Goal: Book appointment/travel/reservation

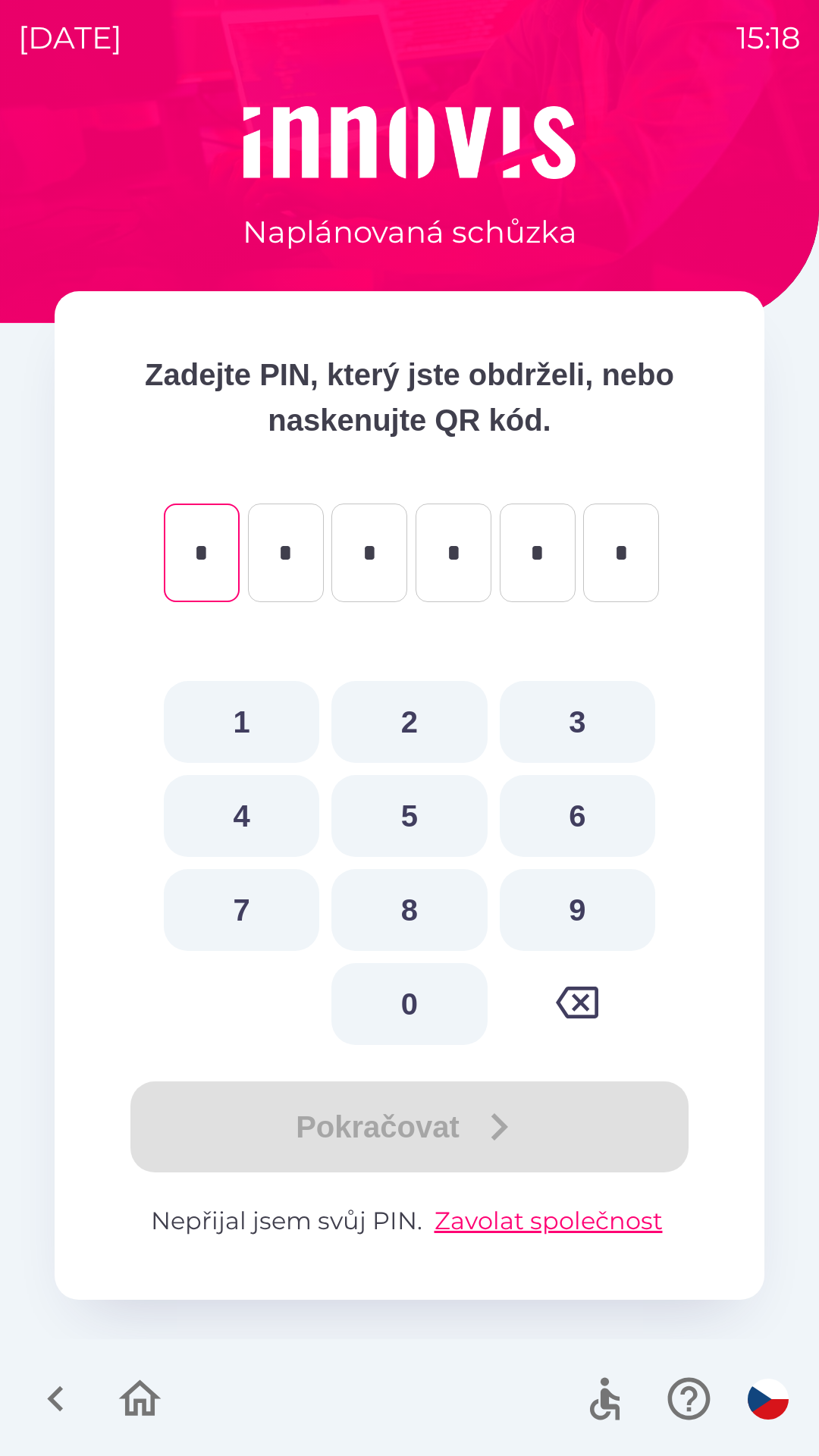
click at [58, 1393] on icon "button" at bounding box center [54, 1398] width 16 height 26
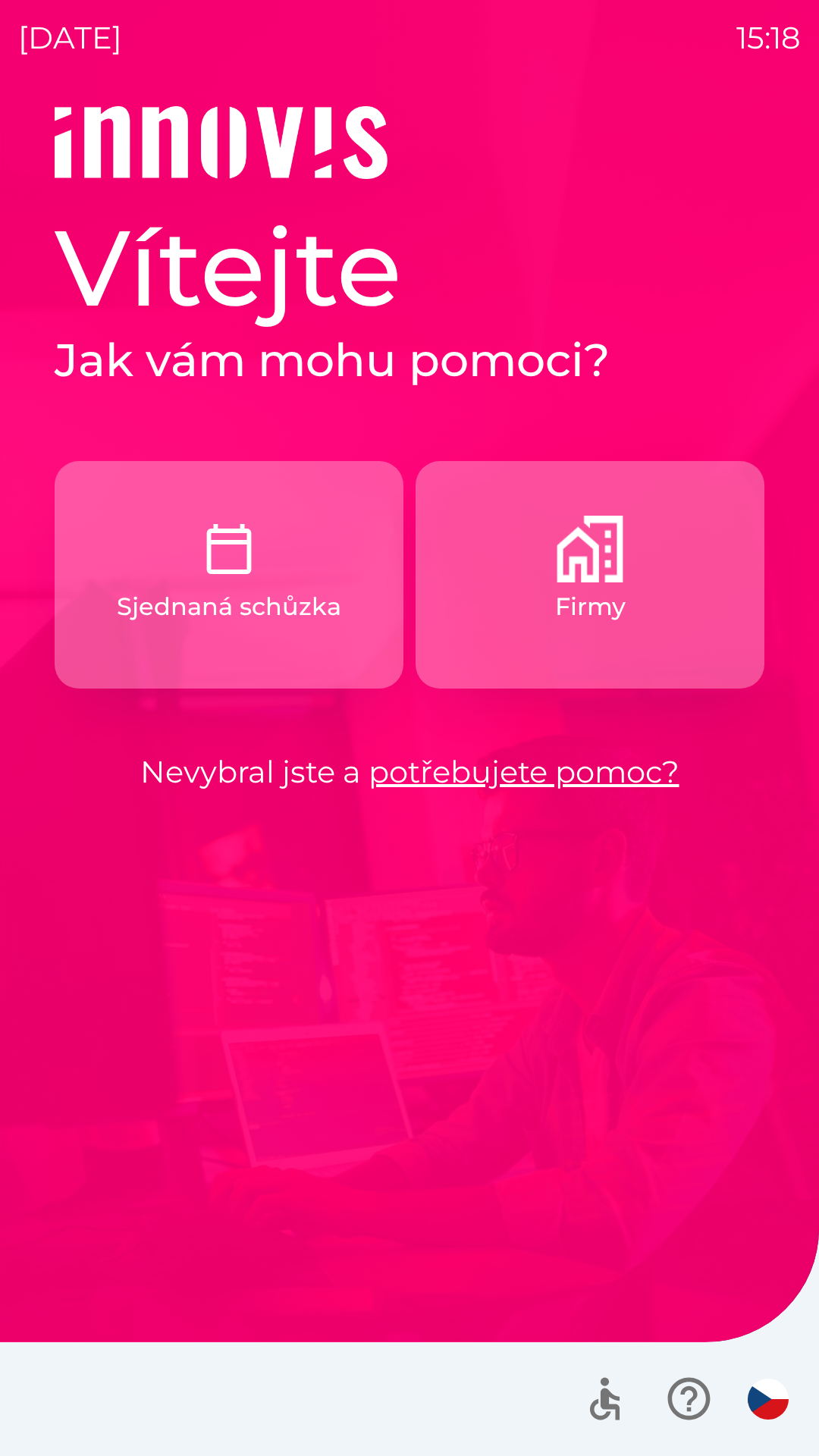
click at [571, 590] on p "Firmy" at bounding box center [590, 606] width 70 height 36
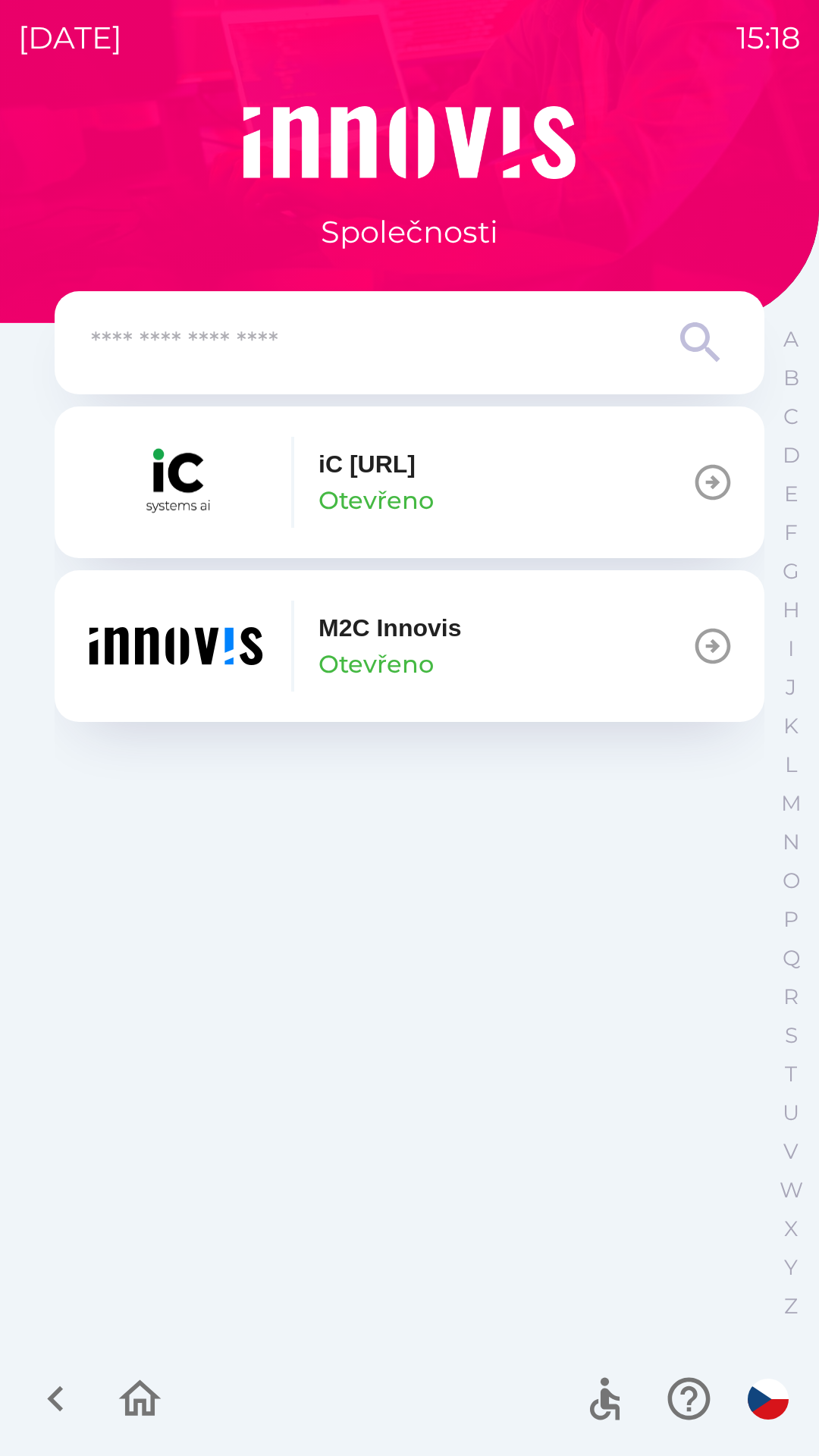
click at [195, 638] on img "button" at bounding box center [176, 646] width 182 height 91
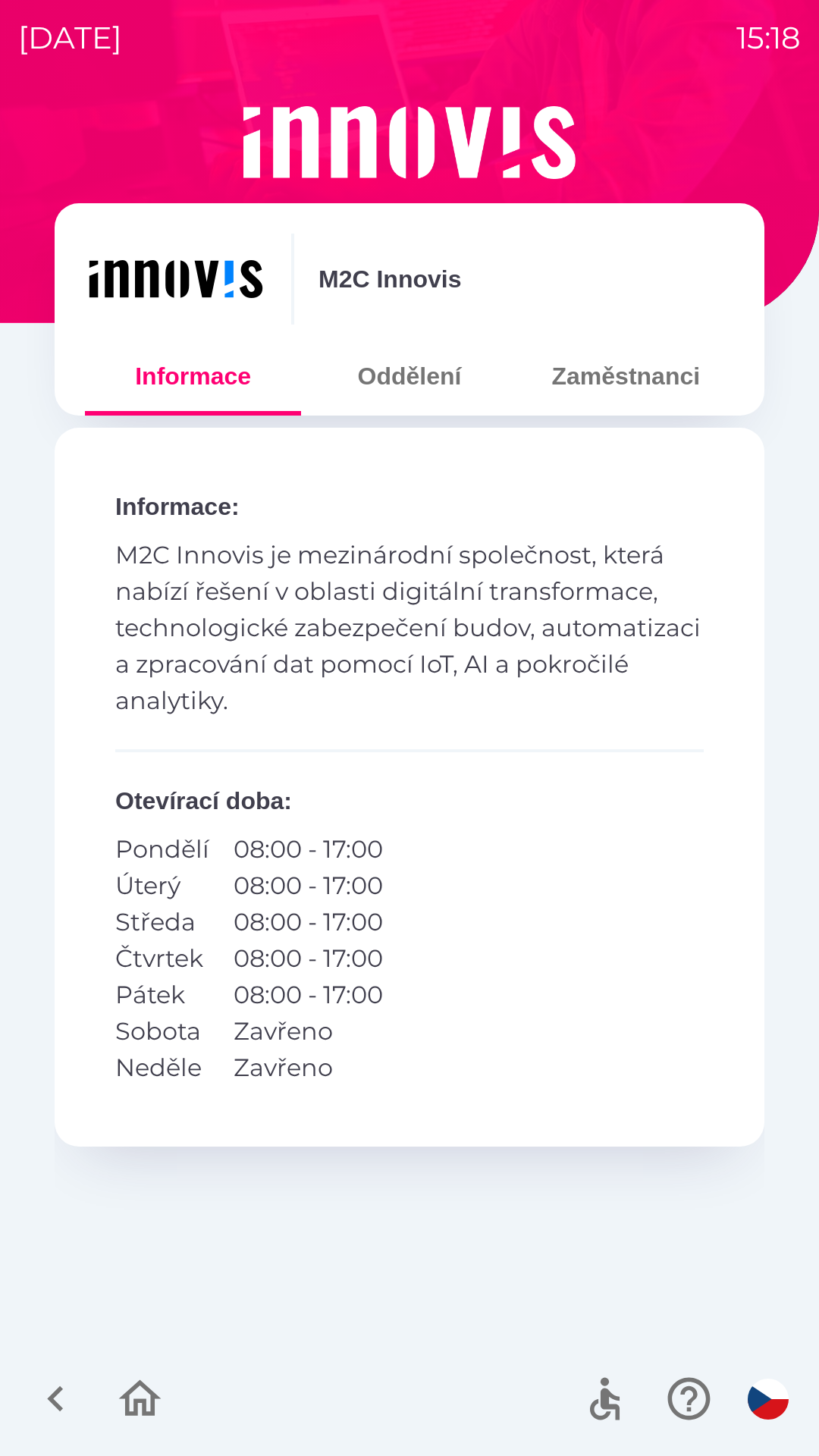
click at [430, 372] on button "Oddělení" at bounding box center [409, 376] width 216 height 54
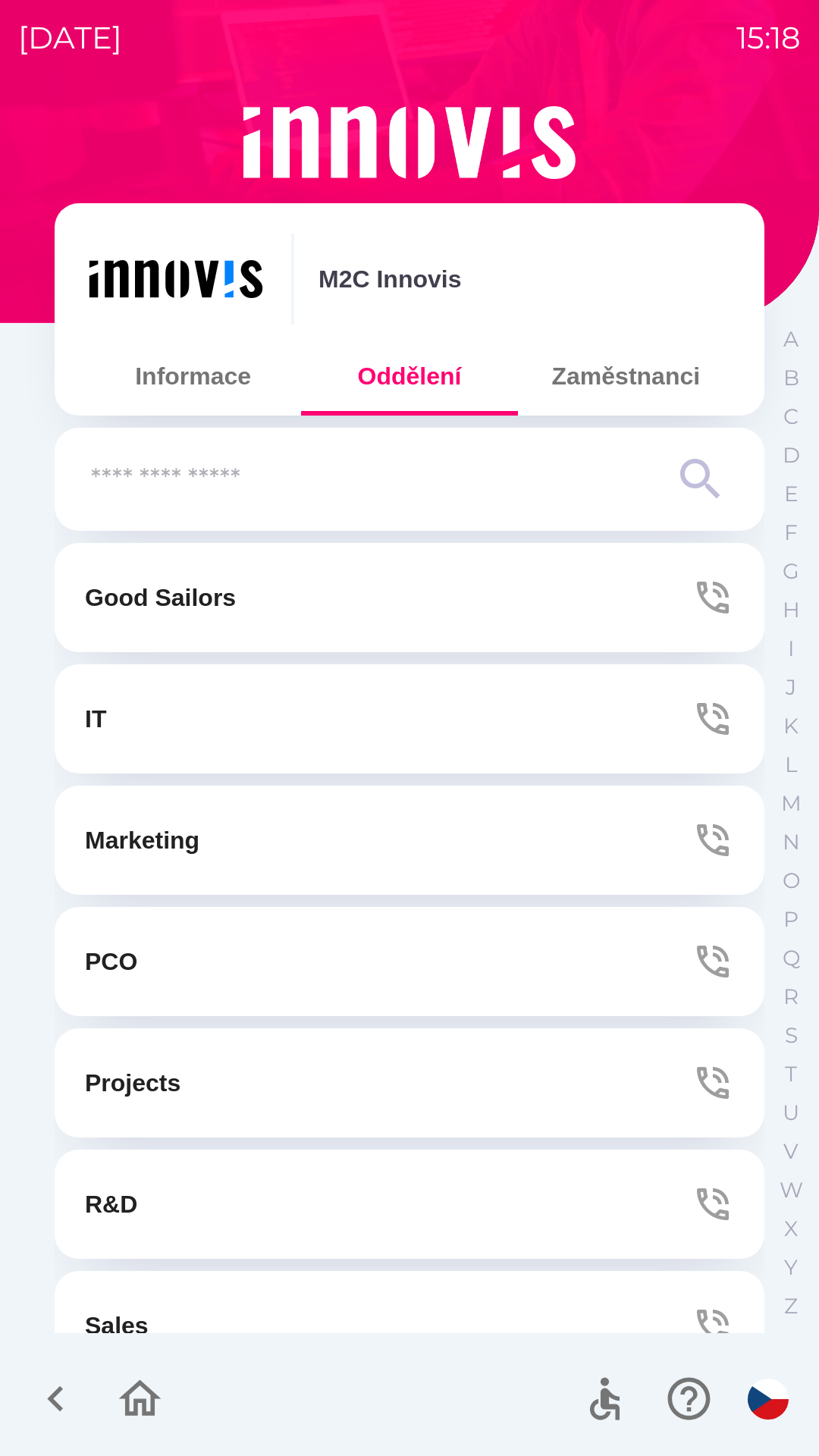
click at [627, 375] on button "Zaměstnanci" at bounding box center [626, 376] width 216 height 54
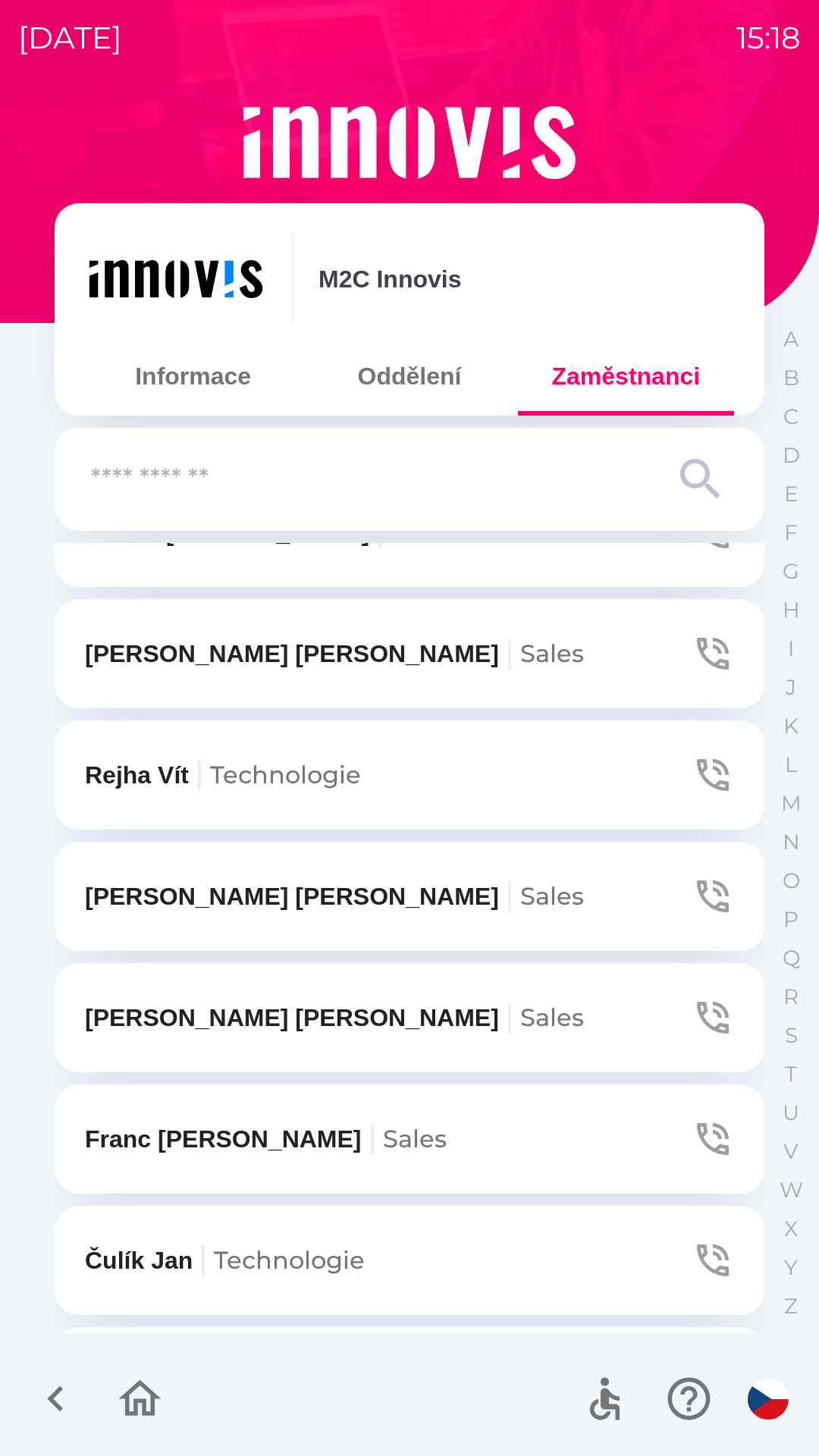
scroll to position [698, 0]
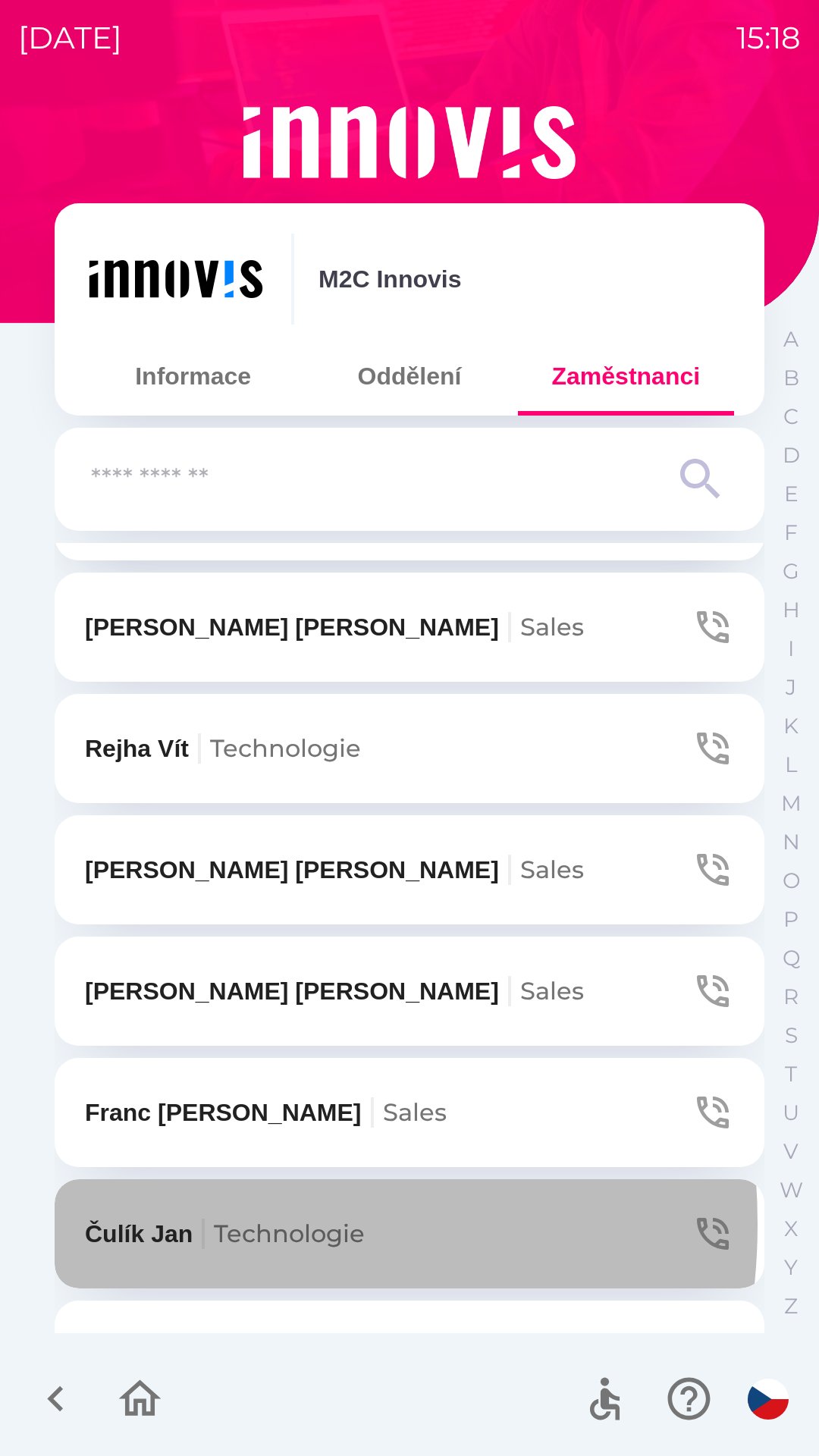
click at [157, 1223] on p "[PERSON_NAME] Technologie" at bounding box center [224, 1233] width 280 height 36
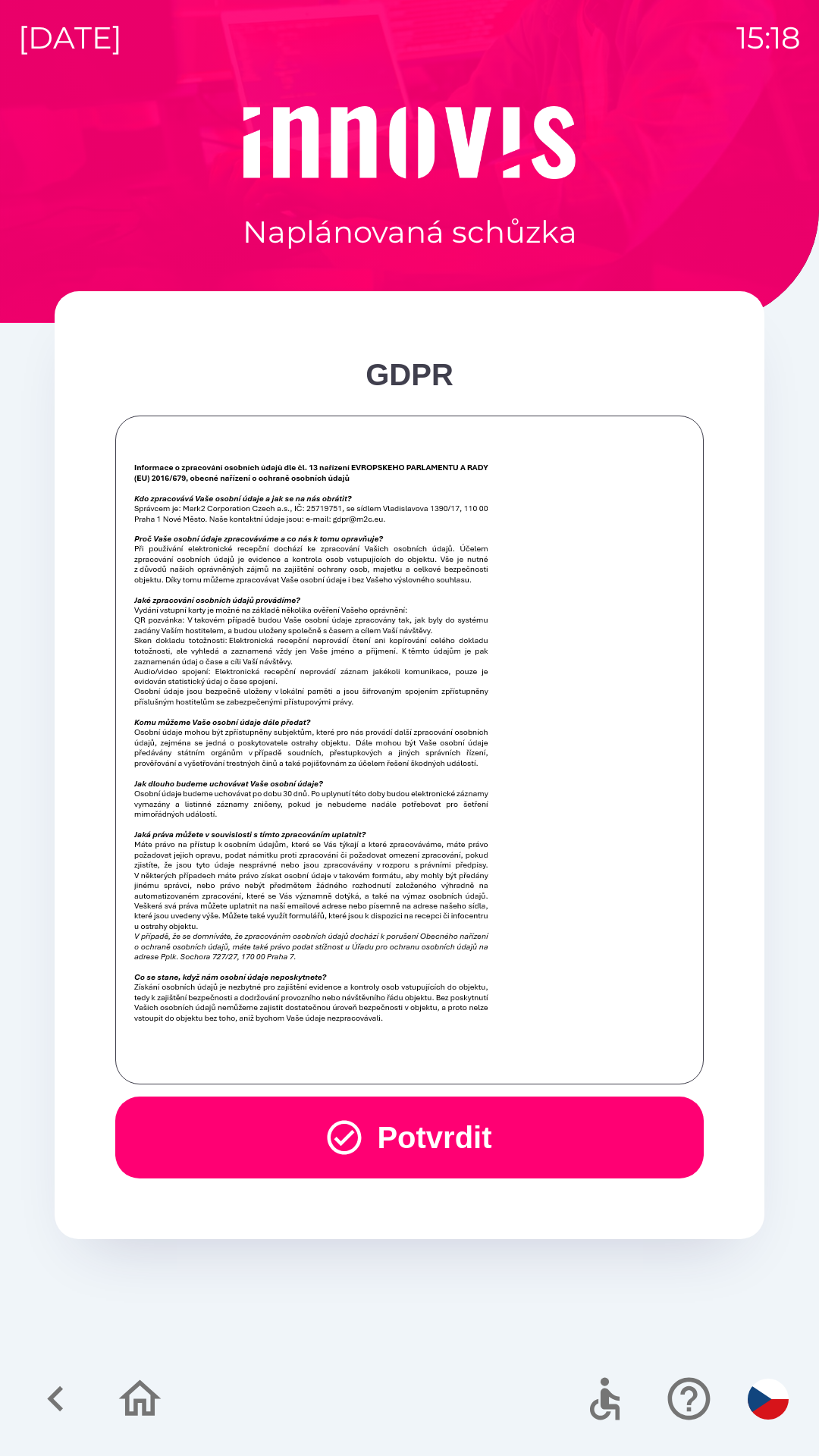
click at [401, 1124] on button "Potvrdit" at bounding box center [409, 1137] width 588 height 82
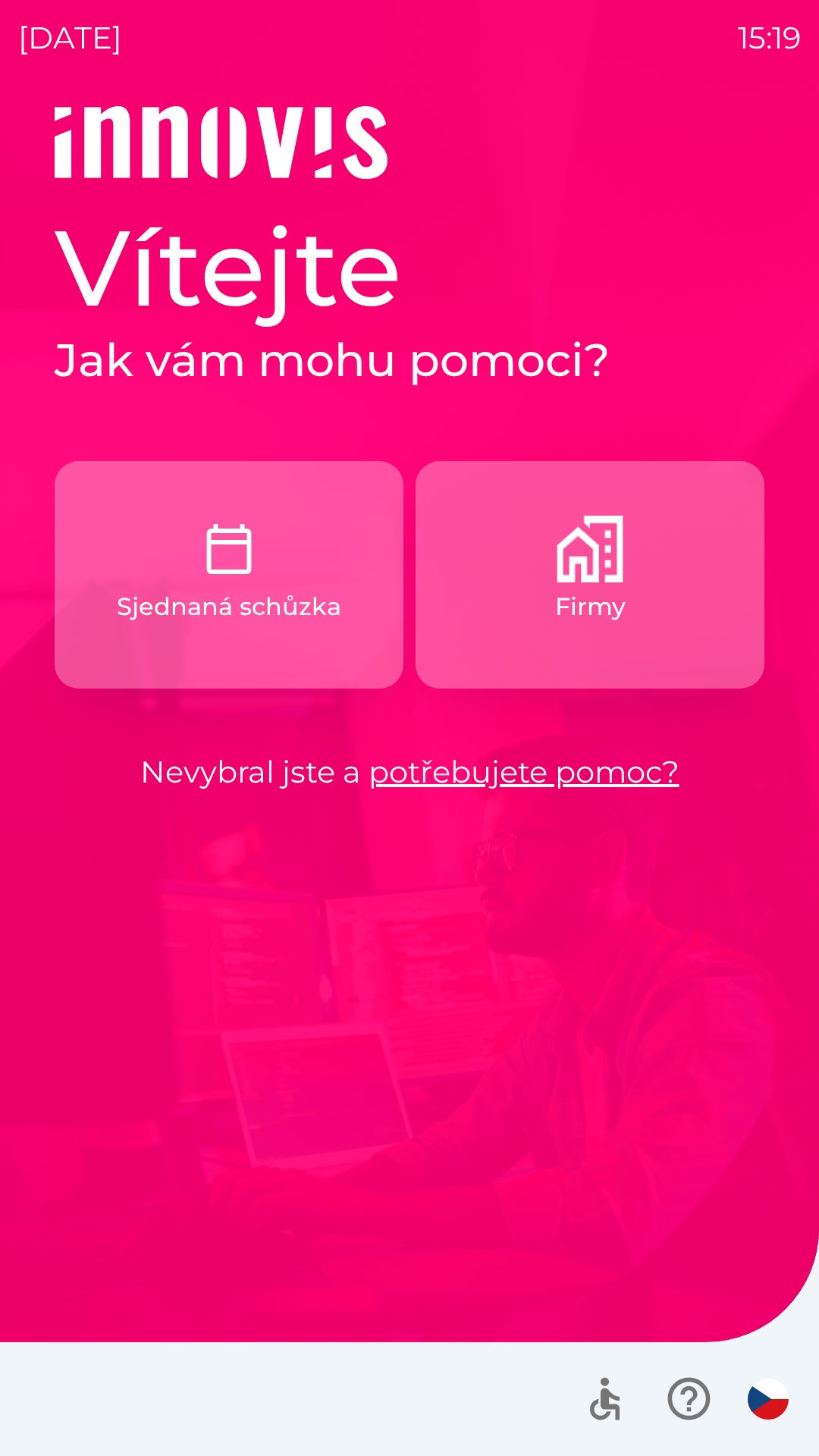
click at [590, 554] on img "button" at bounding box center [590, 549] width 67 height 67
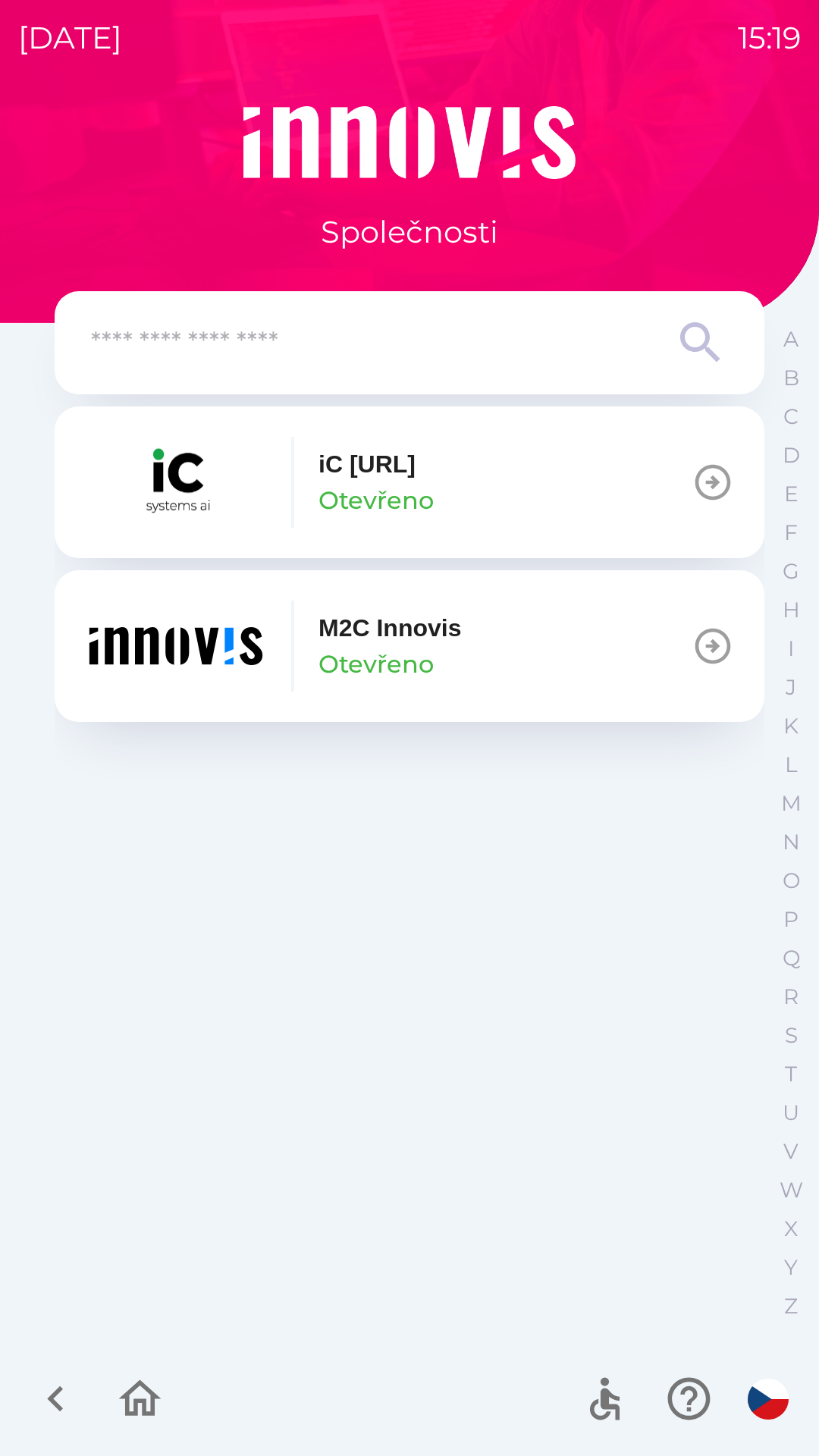
click at [585, 644] on button "M2C Innovis Otevřeno" at bounding box center [409, 646] width 709 height 152
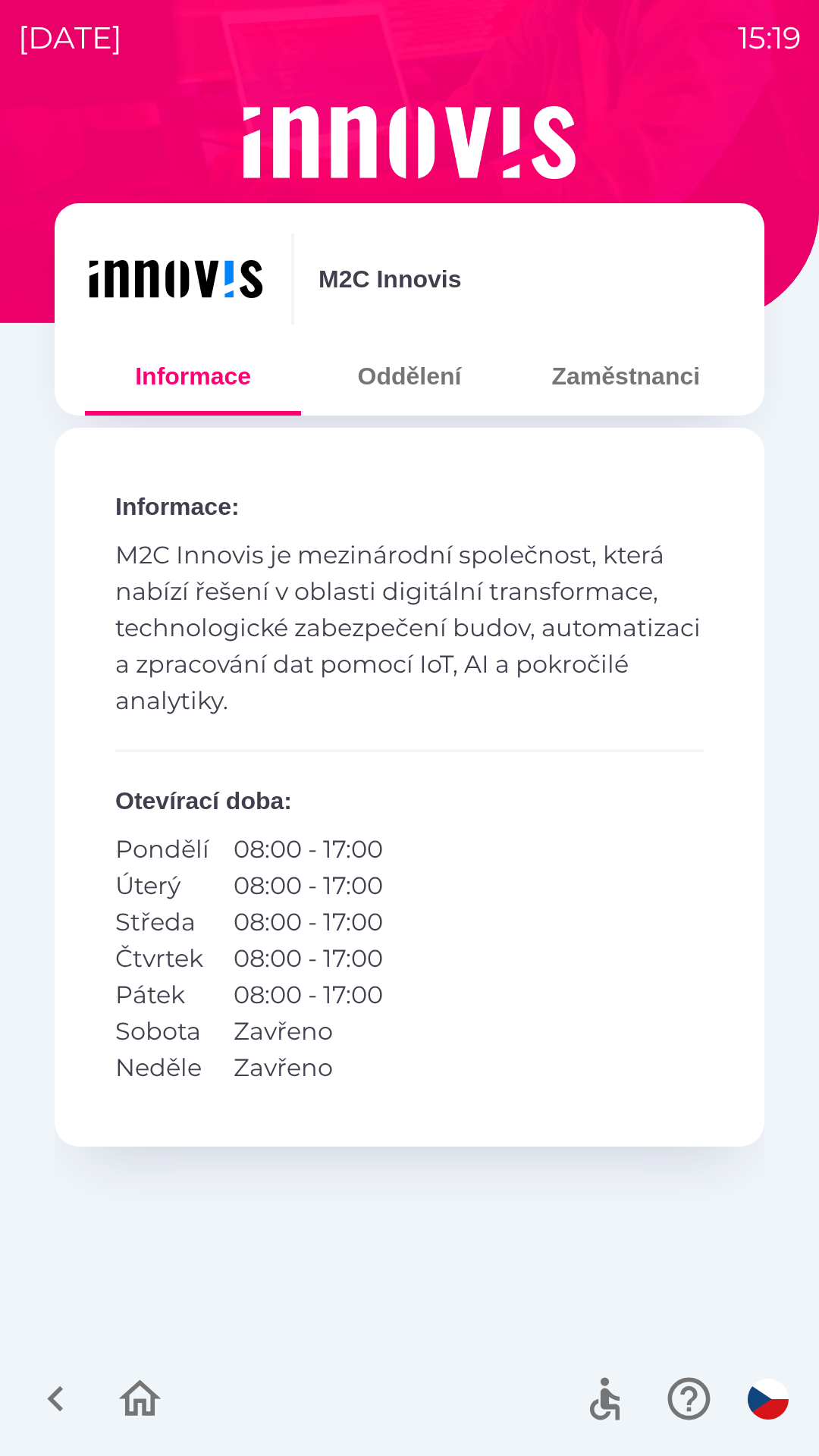
click at [657, 391] on button "Zaměstnanci" at bounding box center [626, 376] width 216 height 54
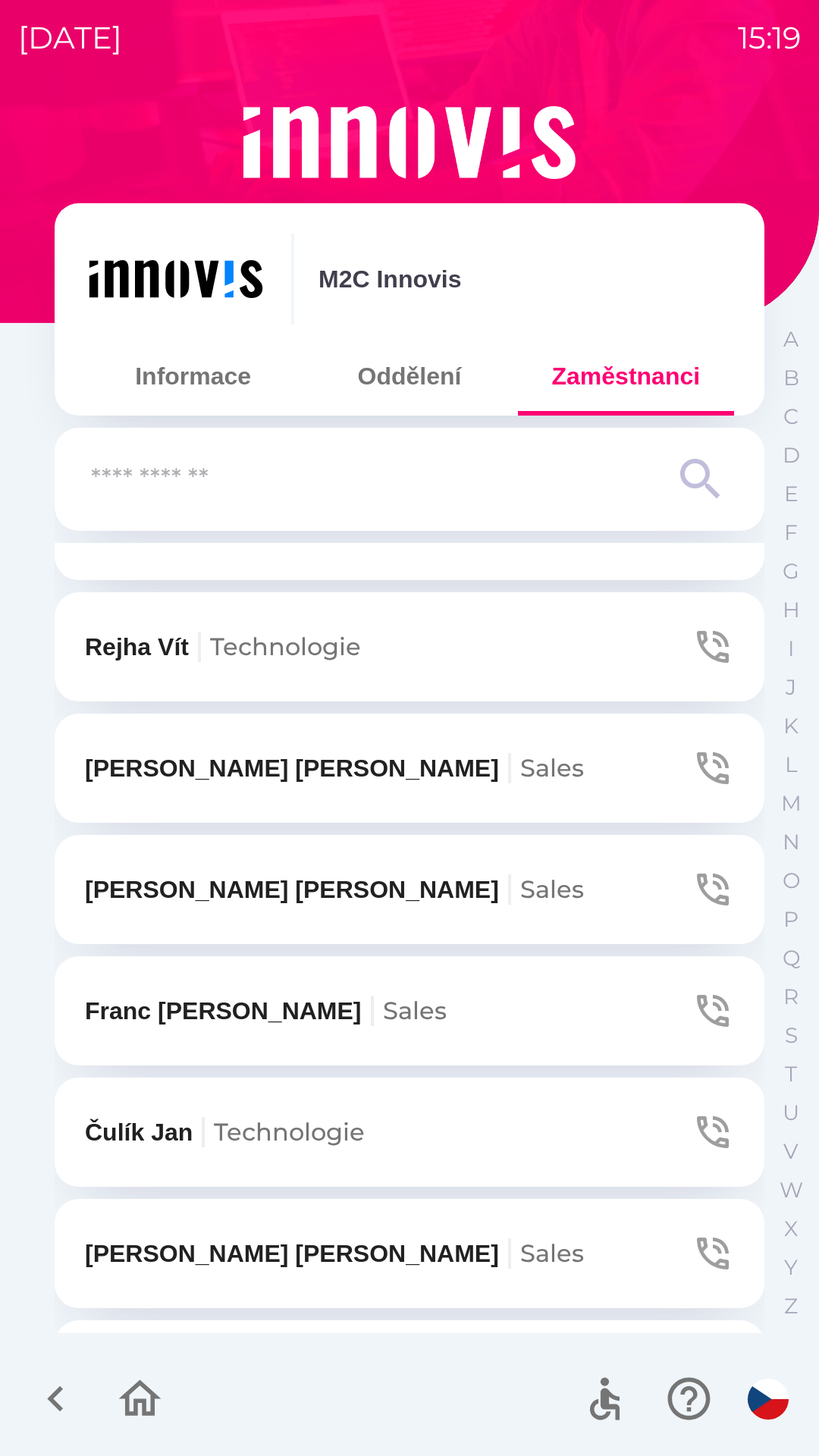
scroll to position [867, 0]
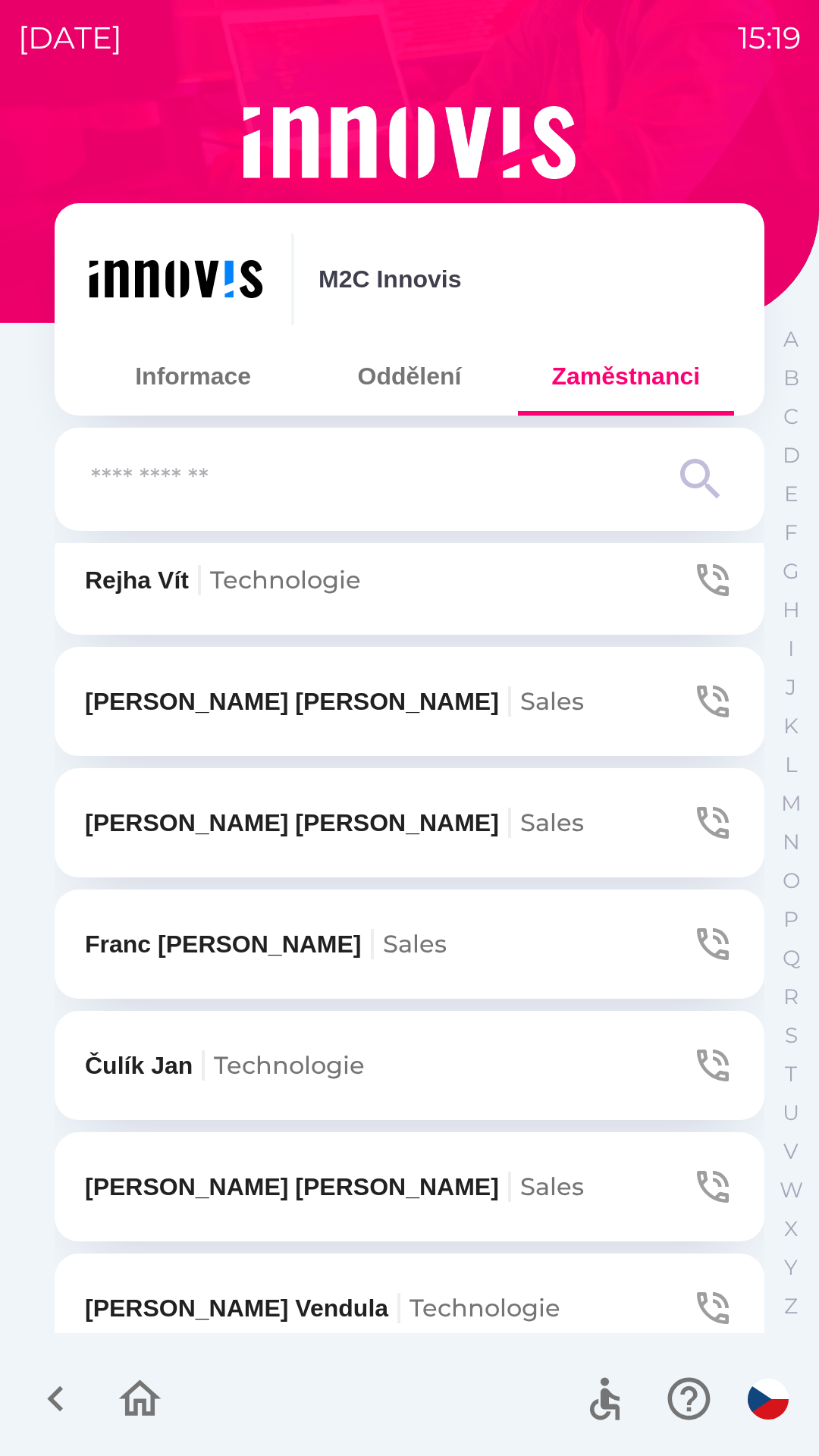
click at [707, 1053] on icon "button" at bounding box center [713, 1065] width 32 height 32
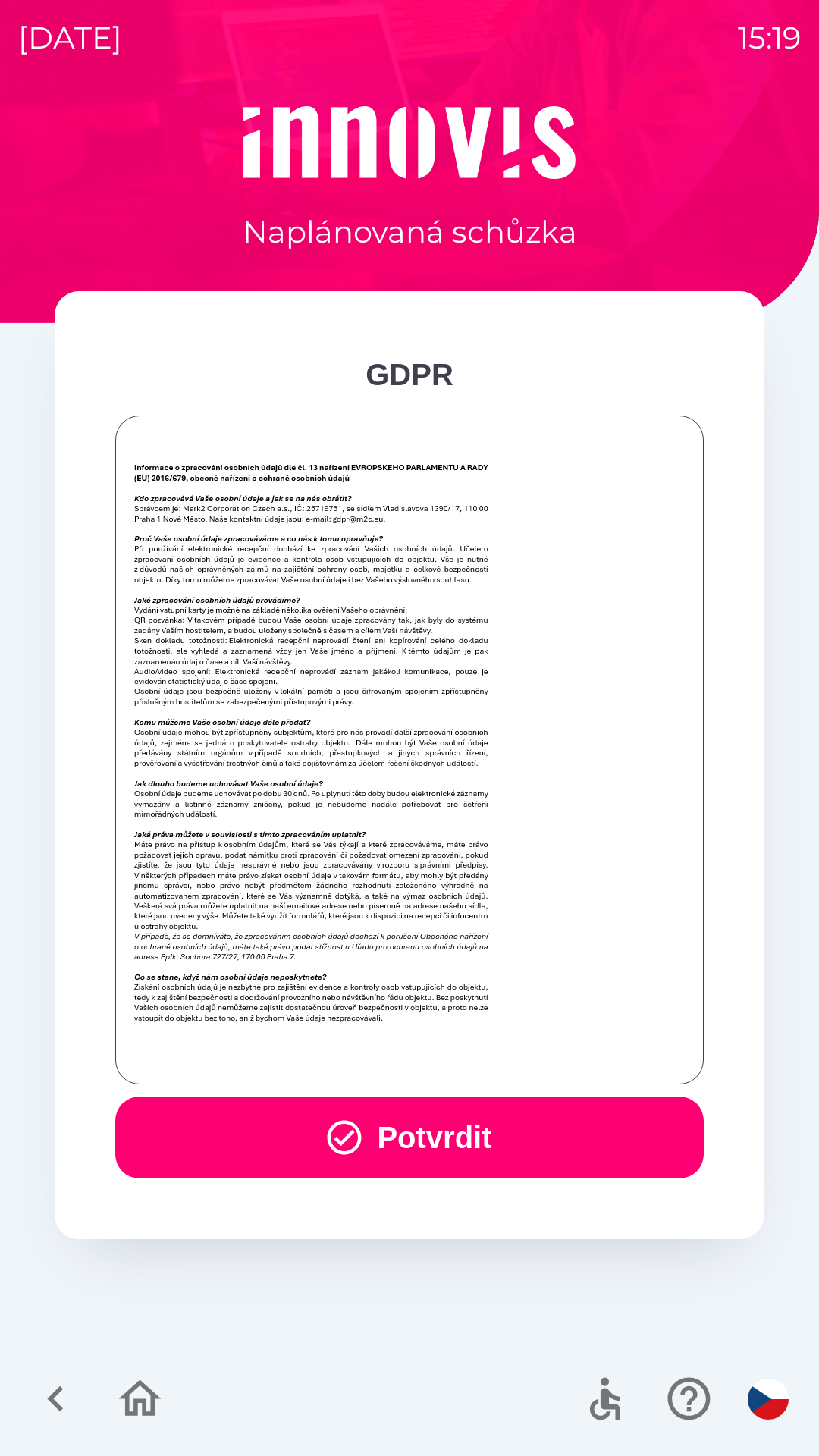
click at [431, 1129] on button "Potvrdit" at bounding box center [409, 1137] width 588 height 82
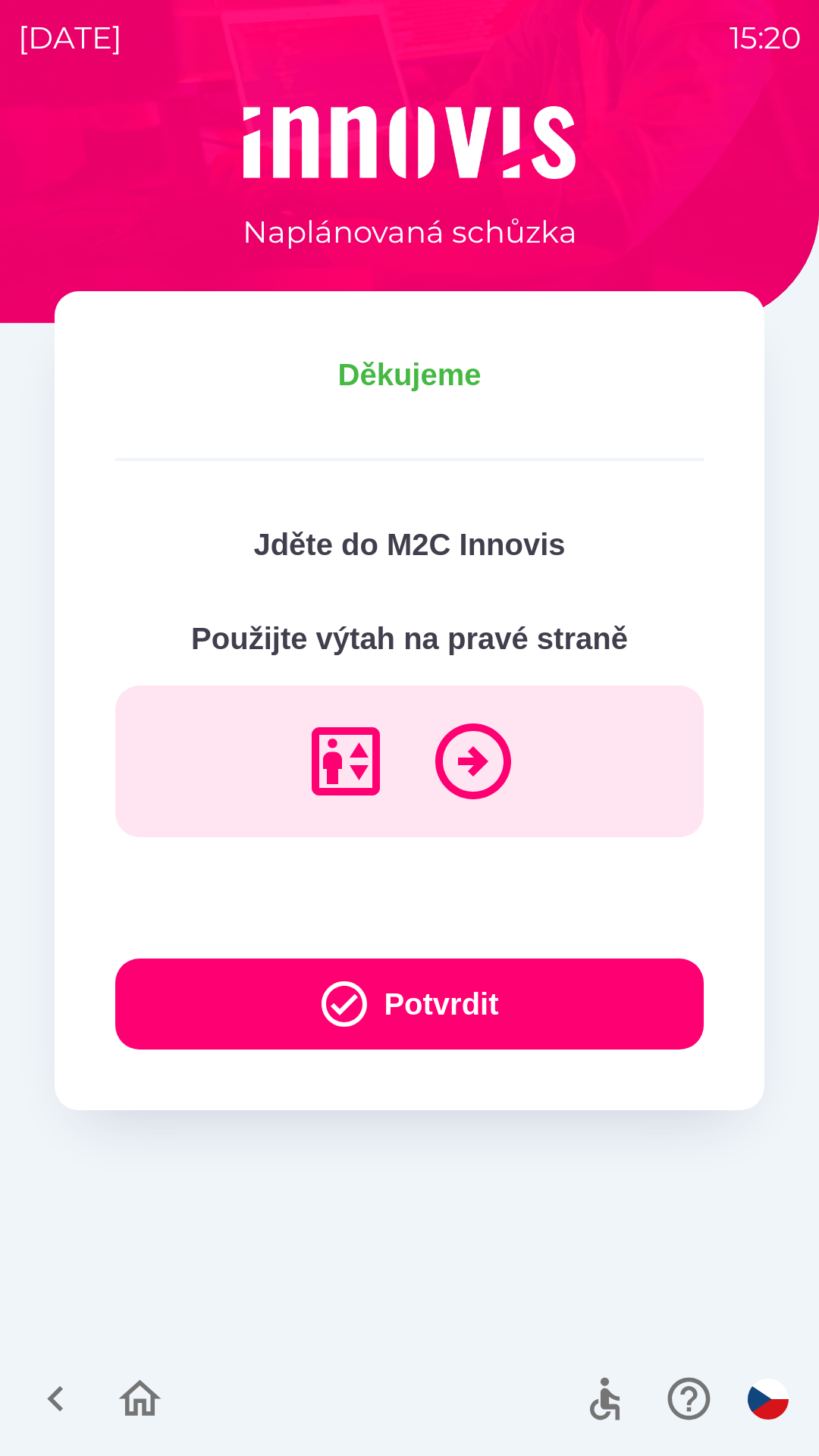
click at [614, 1007] on button "Potvrdit" at bounding box center [409, 1004] width 588 height 91
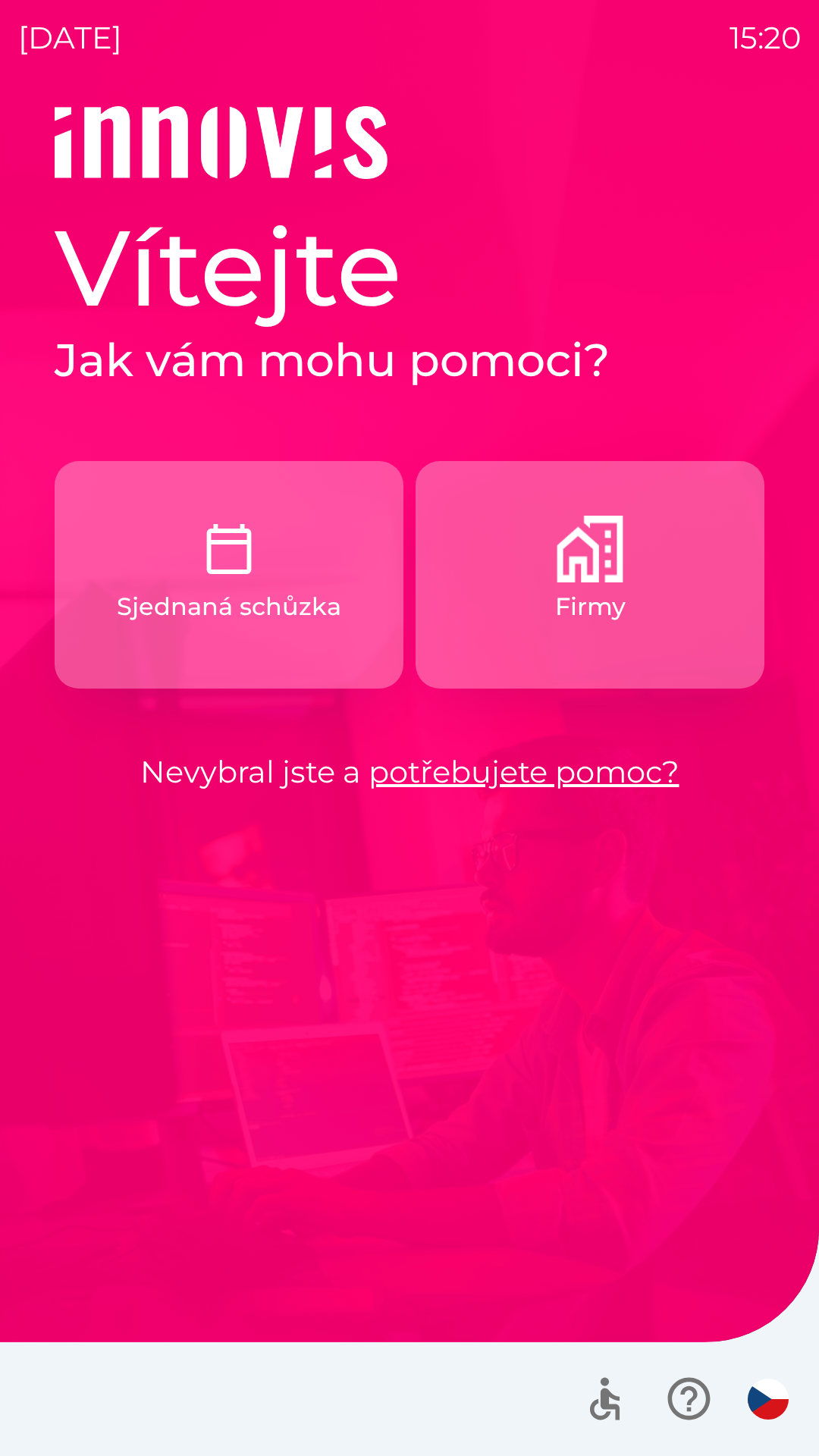
click at [645, 589] on button "Firmy" at bounding box center [590, 575] width 349 height 228
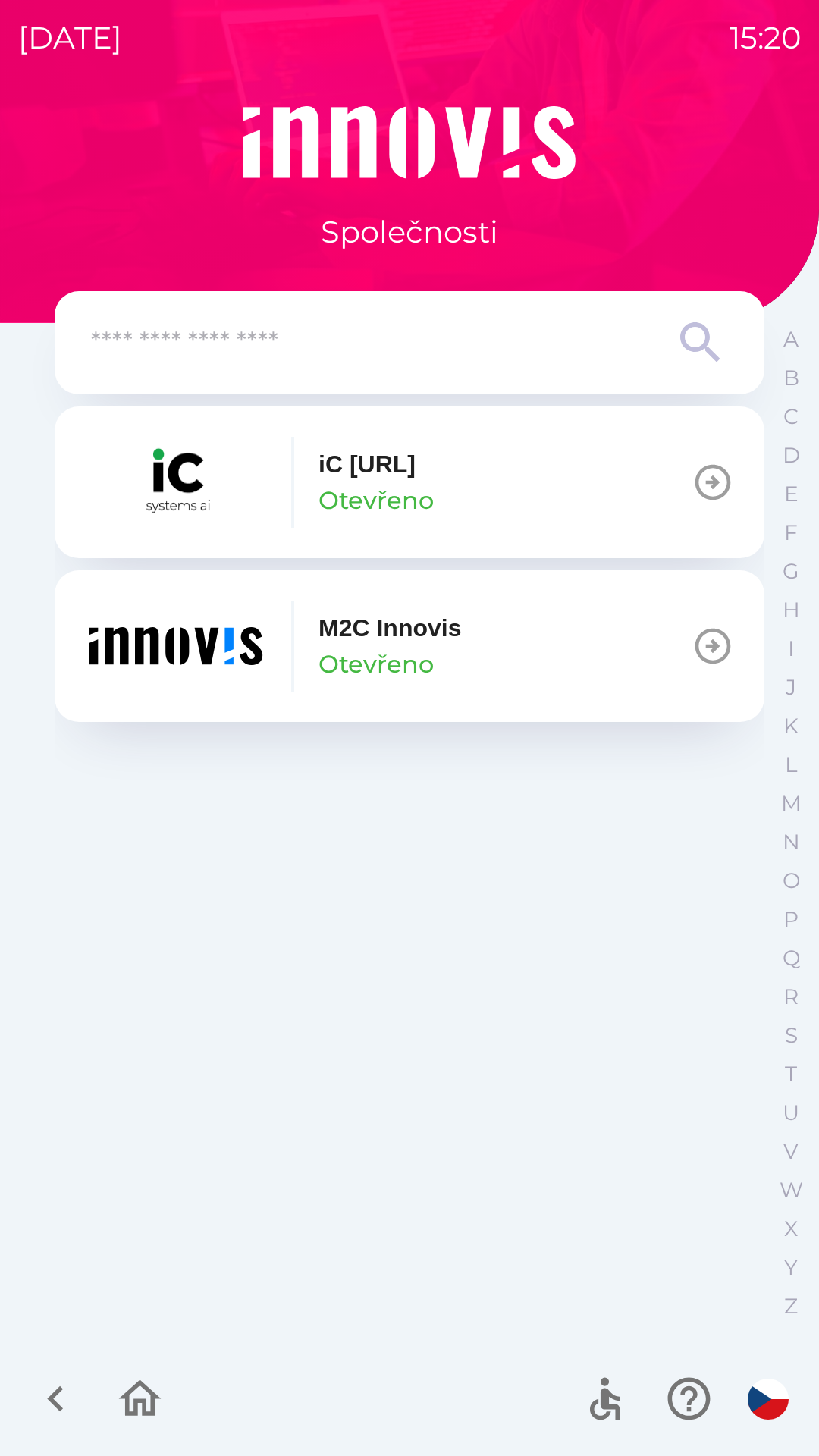
click at [661, 633] on button "M2C Innovis Otevřeno" at bounding box center [409, 646] width 709 height 152
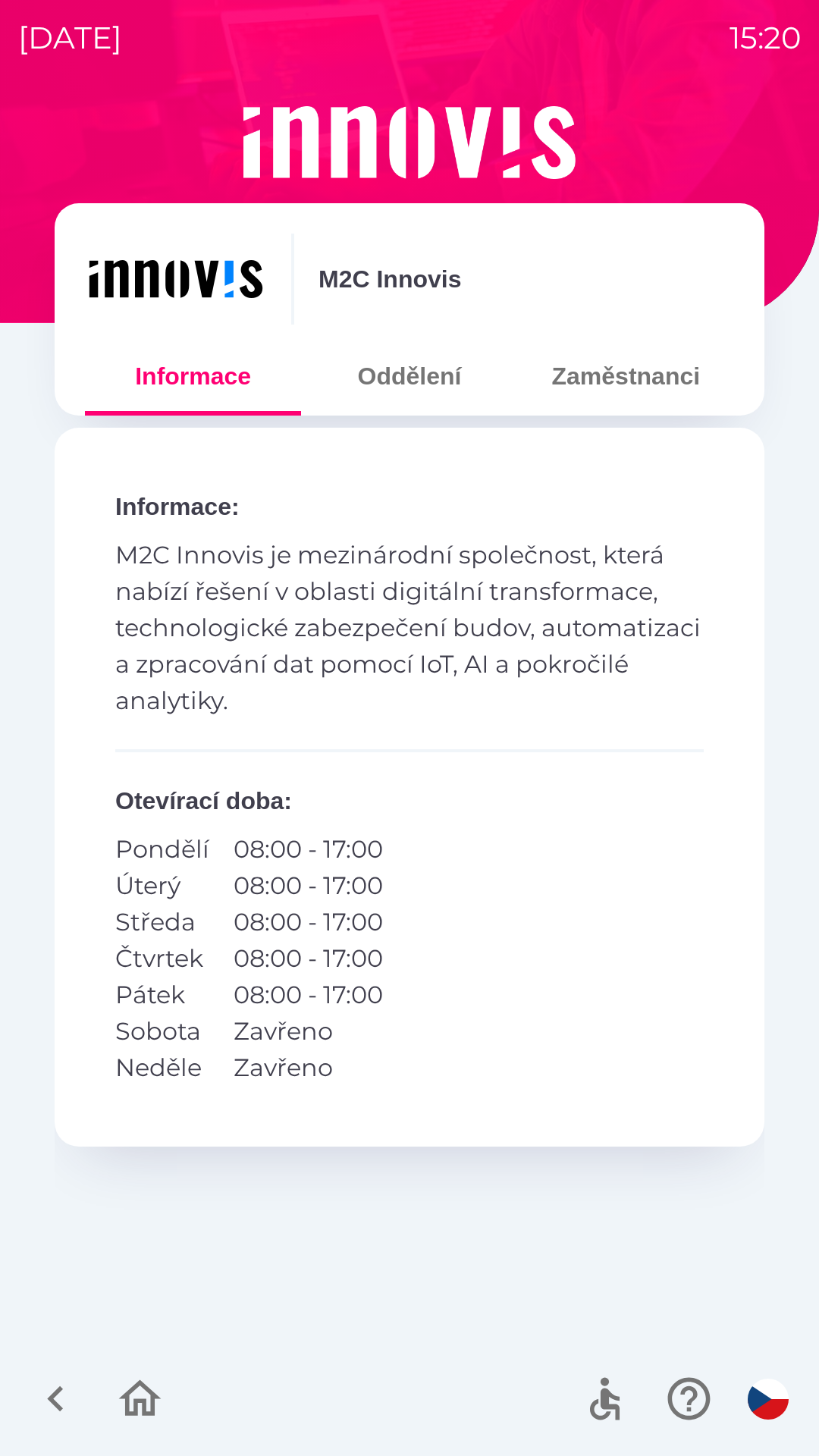
click at [691, 373] on button "Zaměstnanci" at bounding box center [626, 376] width 216 height 54
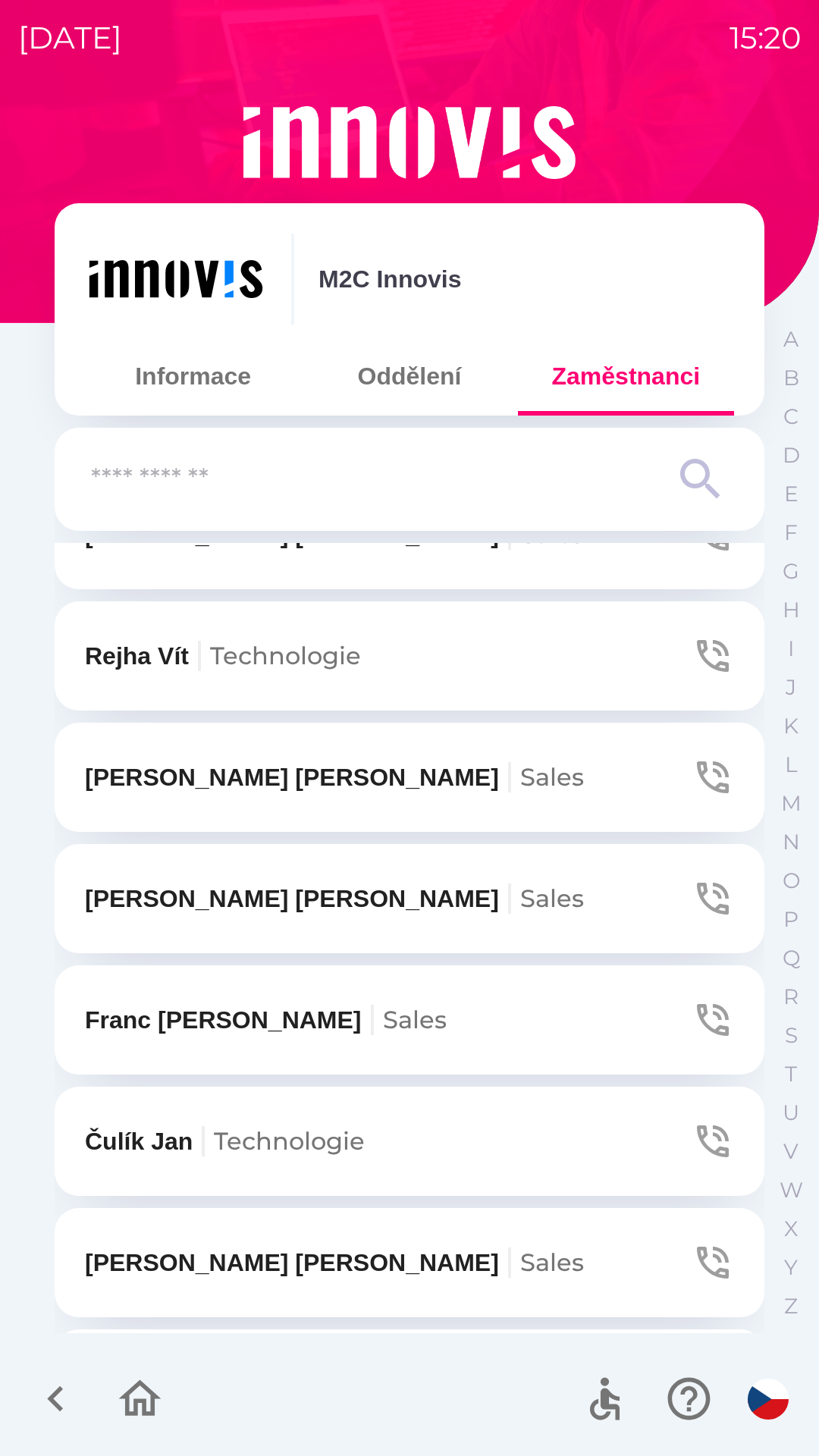
scroll to position [794, 0]
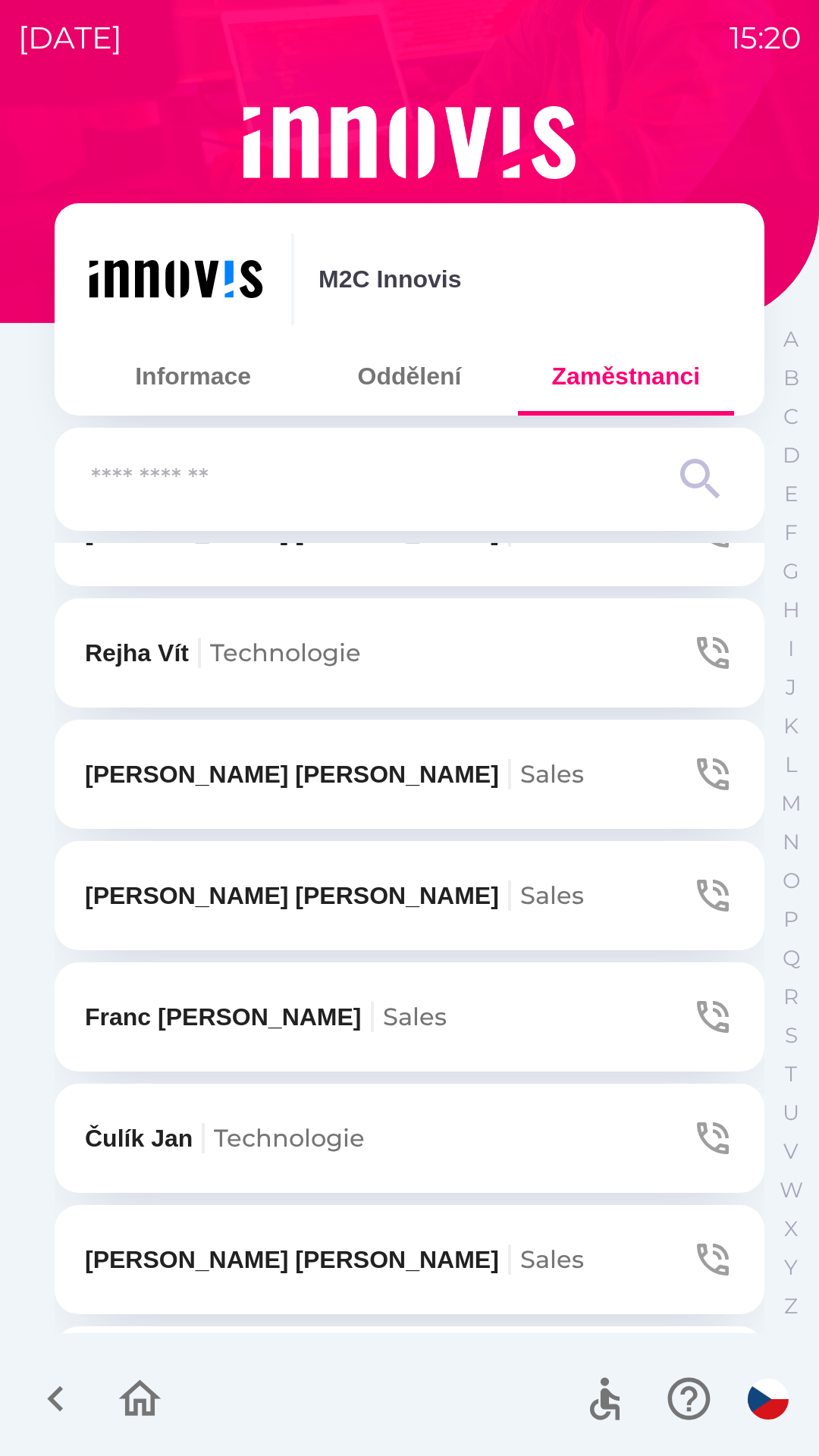
click at [696, 1119] on icon "button" at bounding box center [712, 1138] width 42 height 42
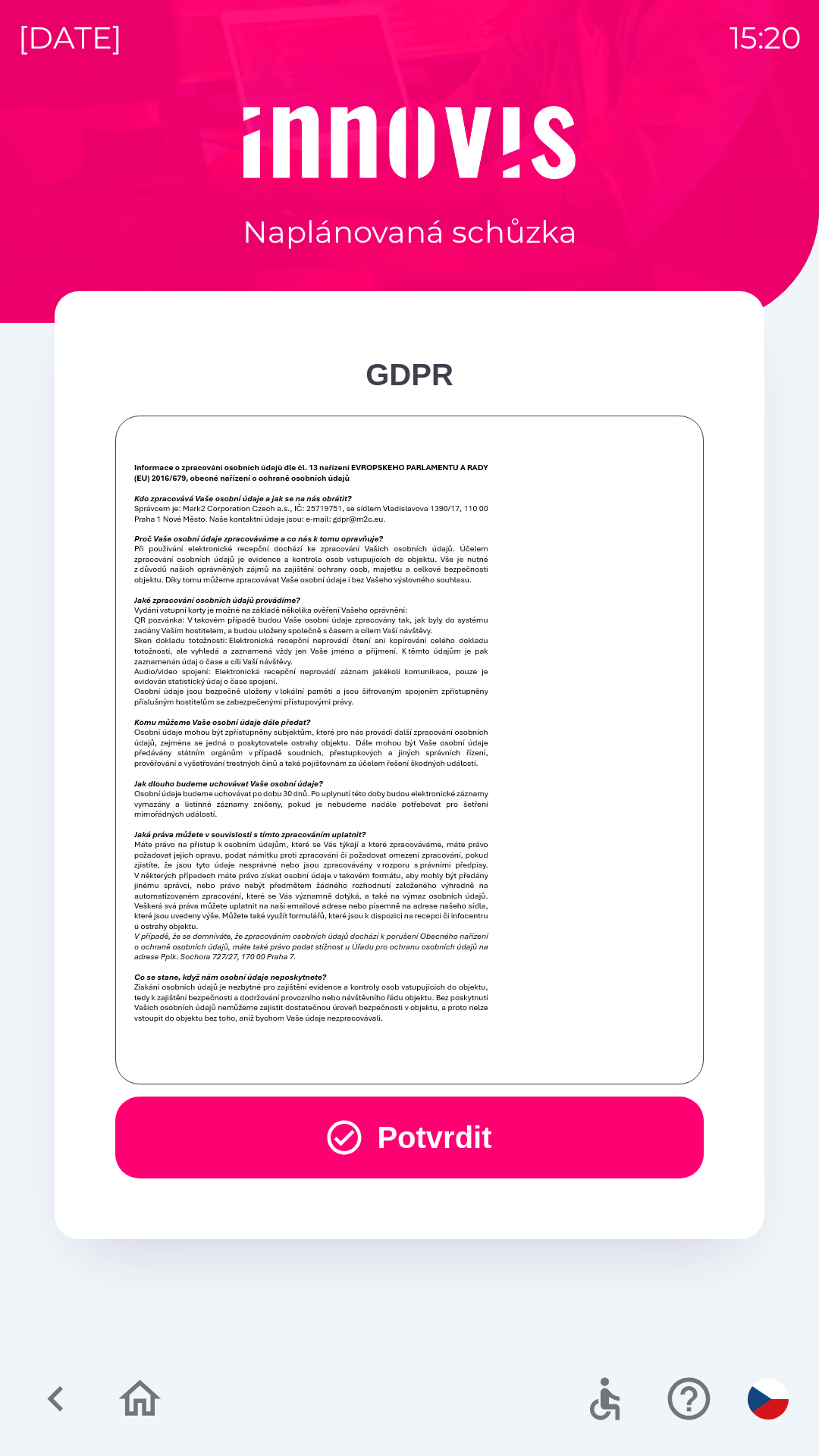
click at [567, 1133] on button "Potvrdit" at bounding box center [409, 1137] width 588 height 82
